Goal: Task Accomplishment & Management: Complete application form

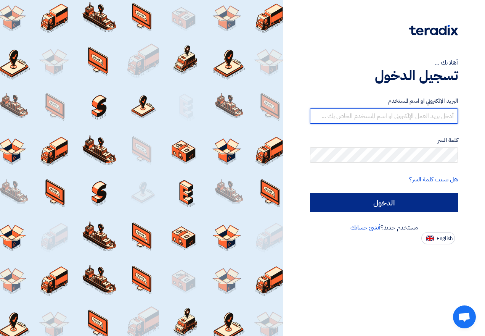
type input "[EMAIL_ADDRESS][DOMAIN_NAME]"
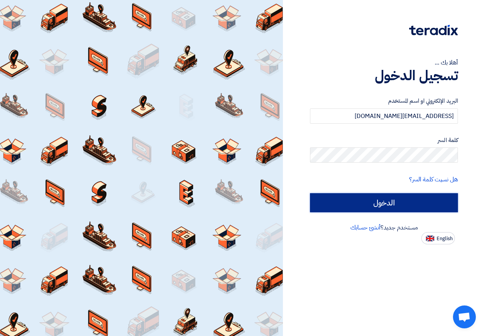
click at [403, 200] on input "الدخول" at bounding box center [384, 202] width 148 height 19
type input "Sign in"
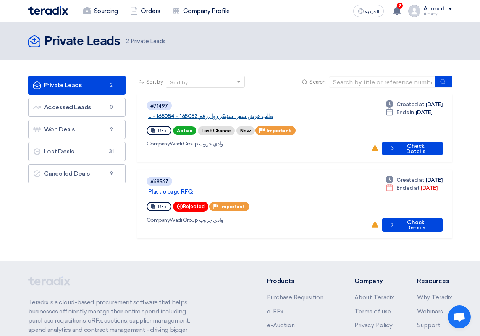
click at [256, 113] on link "طلب عرض سعر استيكر رول رقم 165053 - 165054 - ..." at bounding box center [243, 116] width 191 height 7
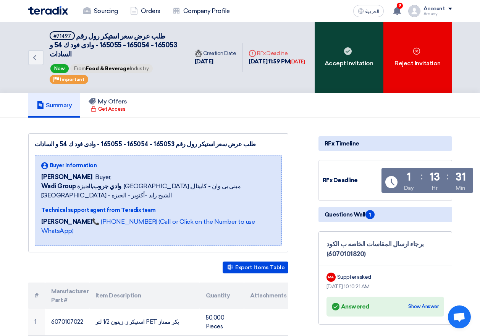
click at [374, 55] on div "Accept Invitation" at bounding box center [348, 57] width 69 height 71
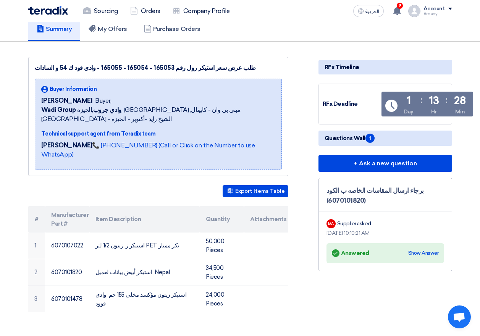
scroll to position [38, 0]
